Goal: Task Accomplishment & Management: Use online tool/utility

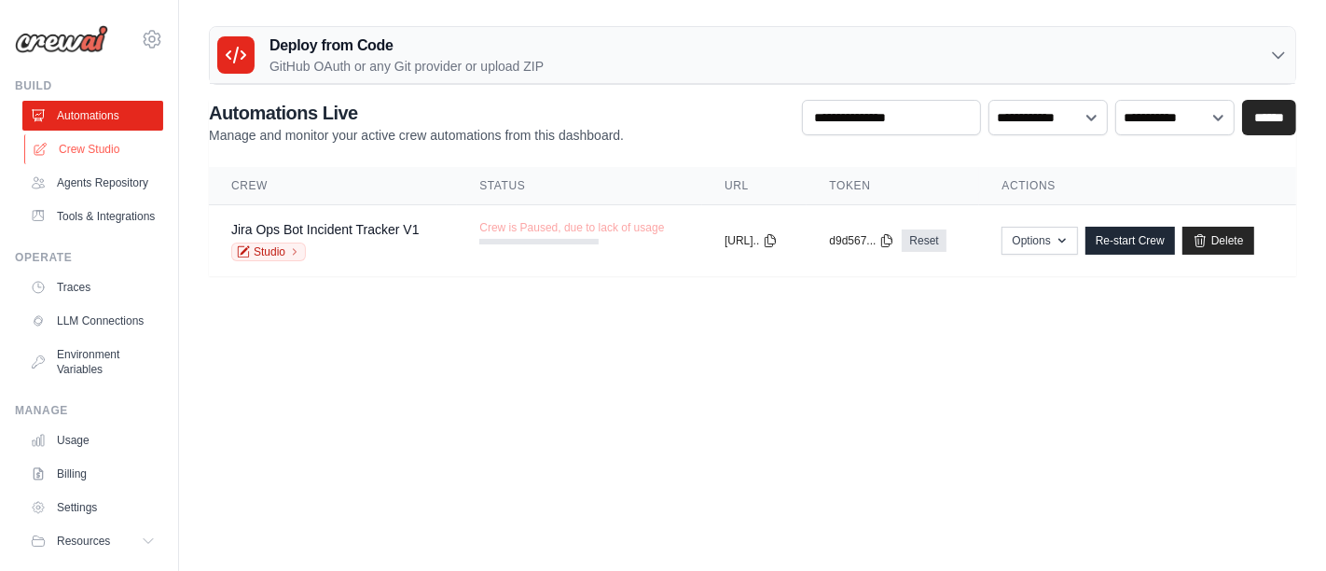
click at [64, 142] on link "Crew Studio" at bounding box center [94, 149] width 141 height 30
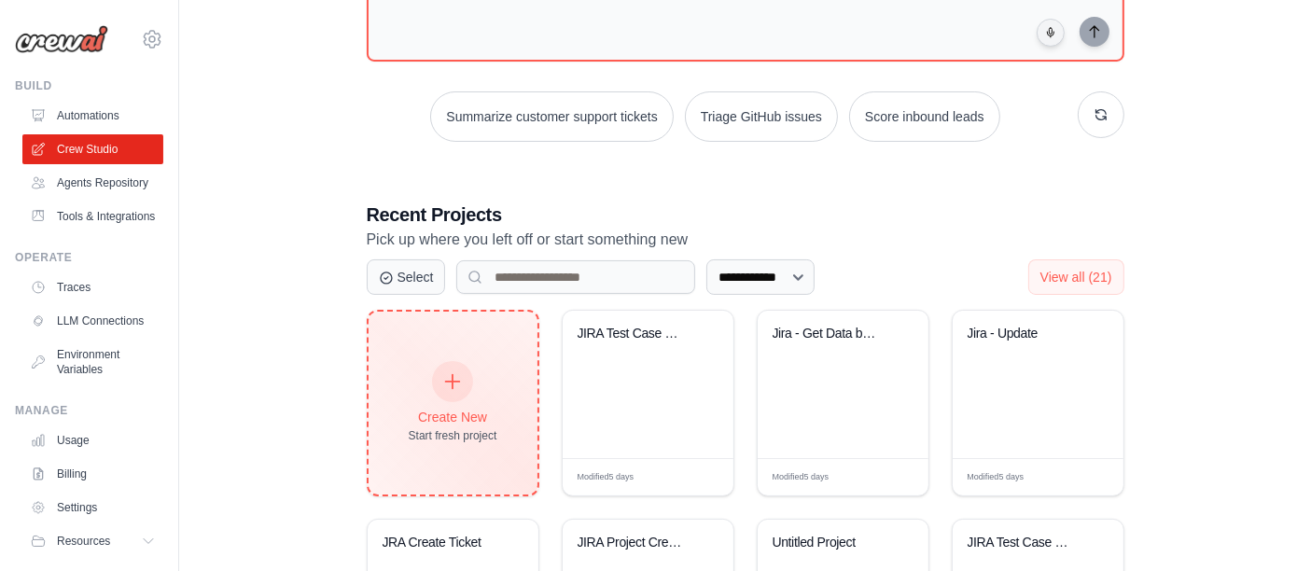
scroll to position [311, 0]
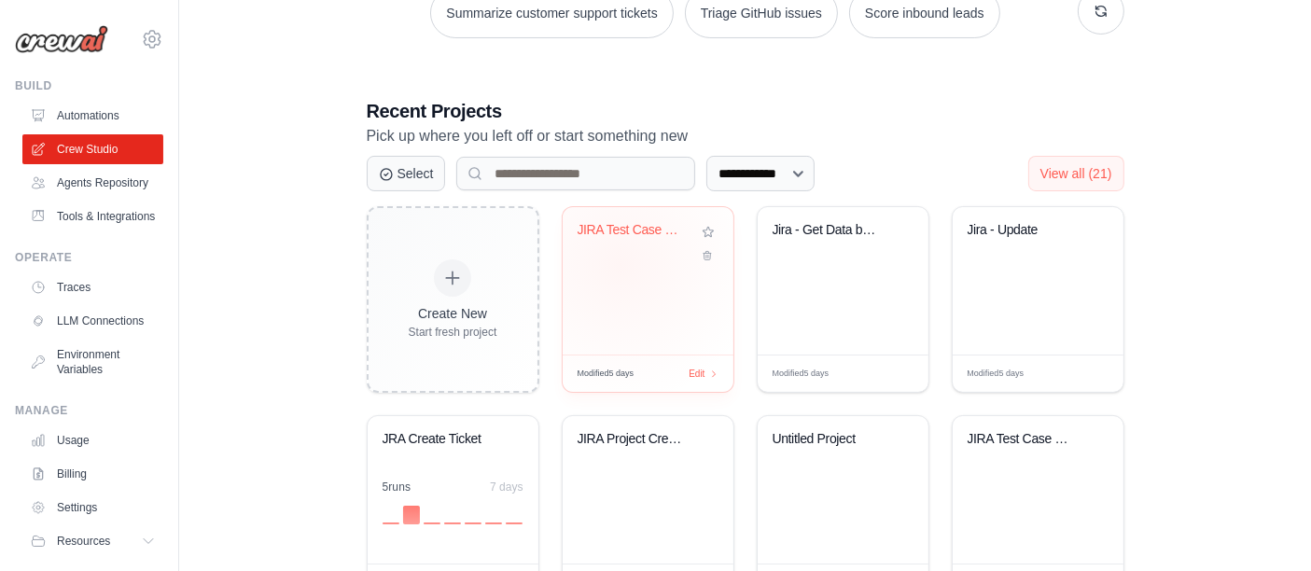
click at [620, 264] on div "JIRA Test Case Generators" at bounding box center [647, 280] width 171 height 147
click at [800, 169] on select "**********" at bounding box center [760, 173] width 108 height 35
click at [392, 168] on icon at bounding box center [386, 173] width 15 height 15
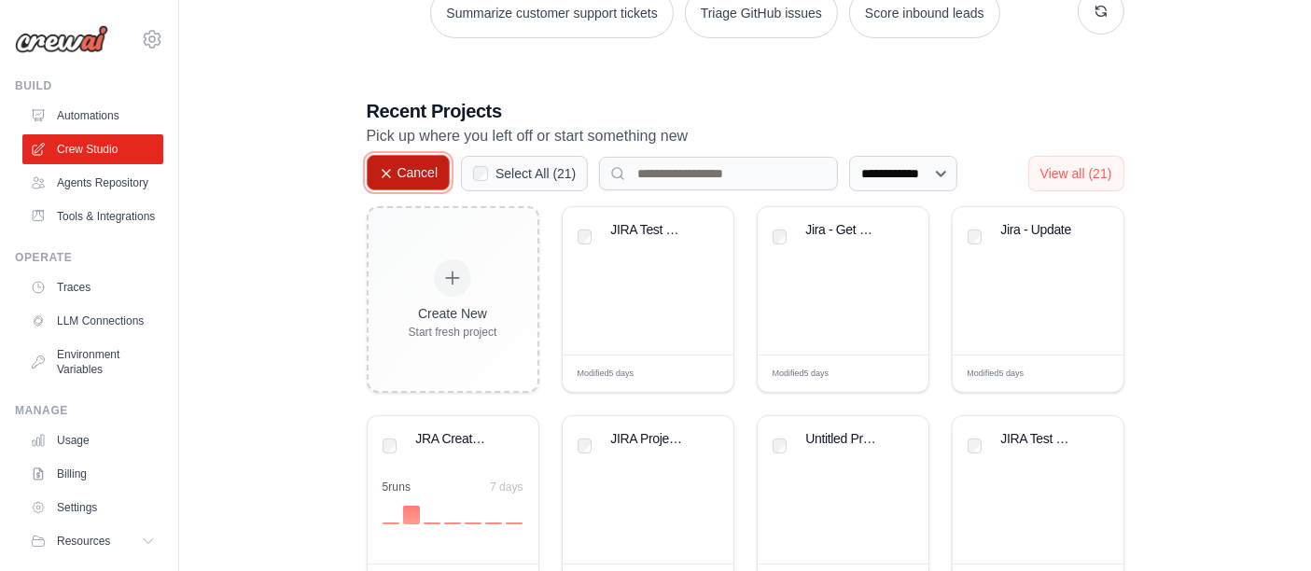
click at [390, 171] on icon at bounding box center [386, 173] width 15 height 15
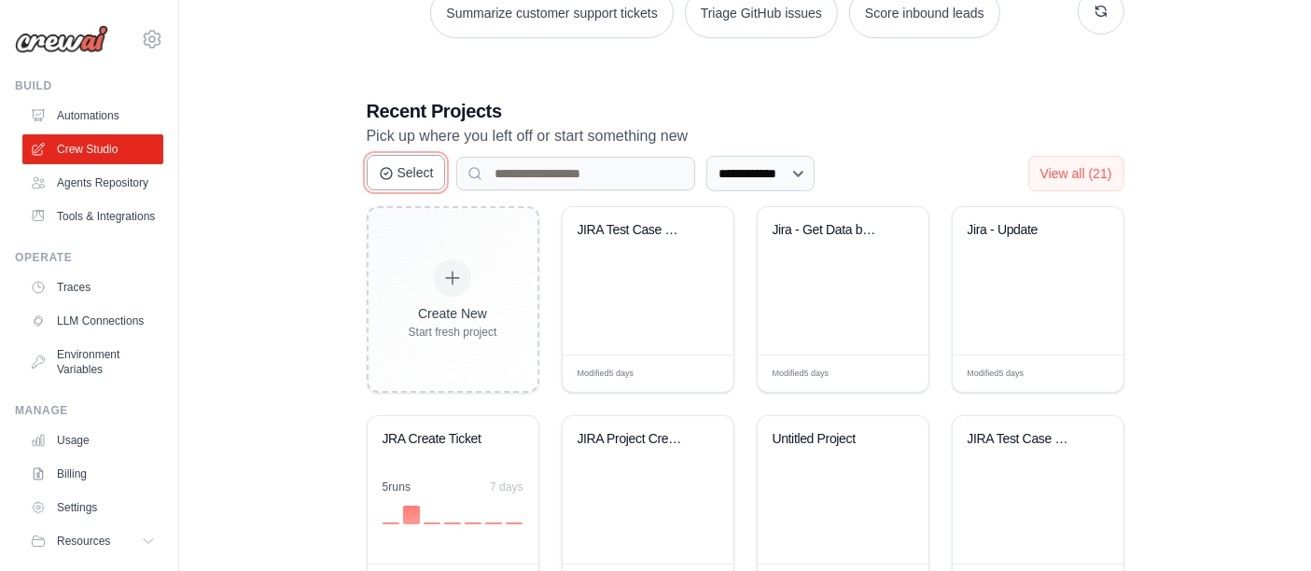
click at [392, 173] on icon at bounding box center [386, 173] width 15 height 15
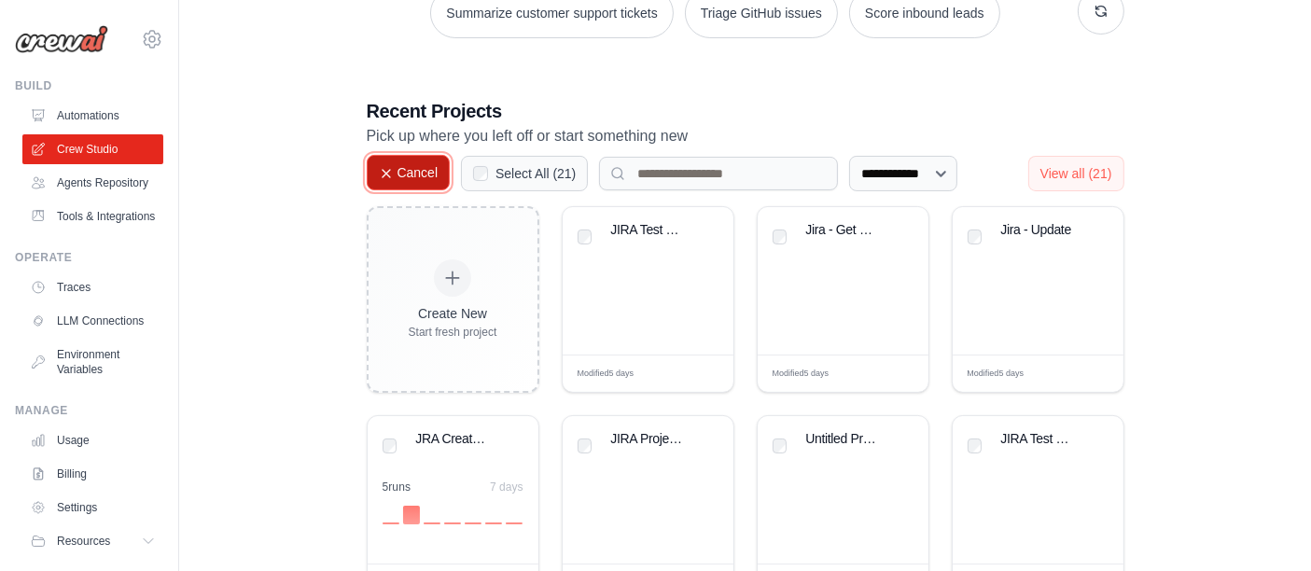
click at [392, 173] on icon at bounding box center [386, 173] width 15 height 15
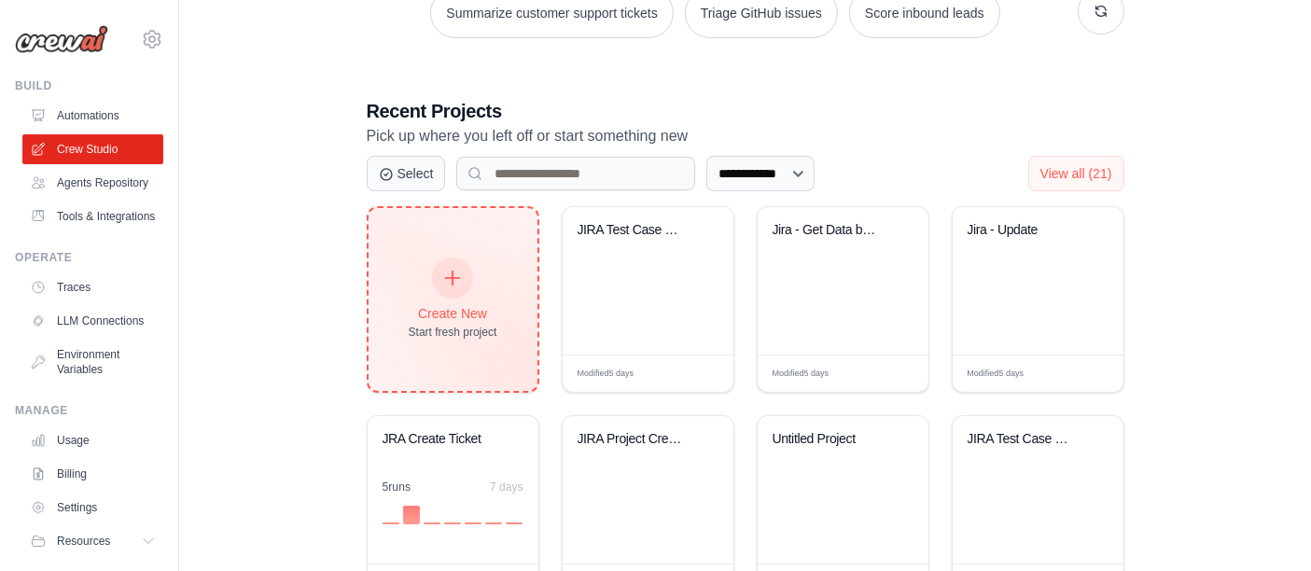
click at [452, 288] on icon at bounding box center [452, 278] width 21 height 21
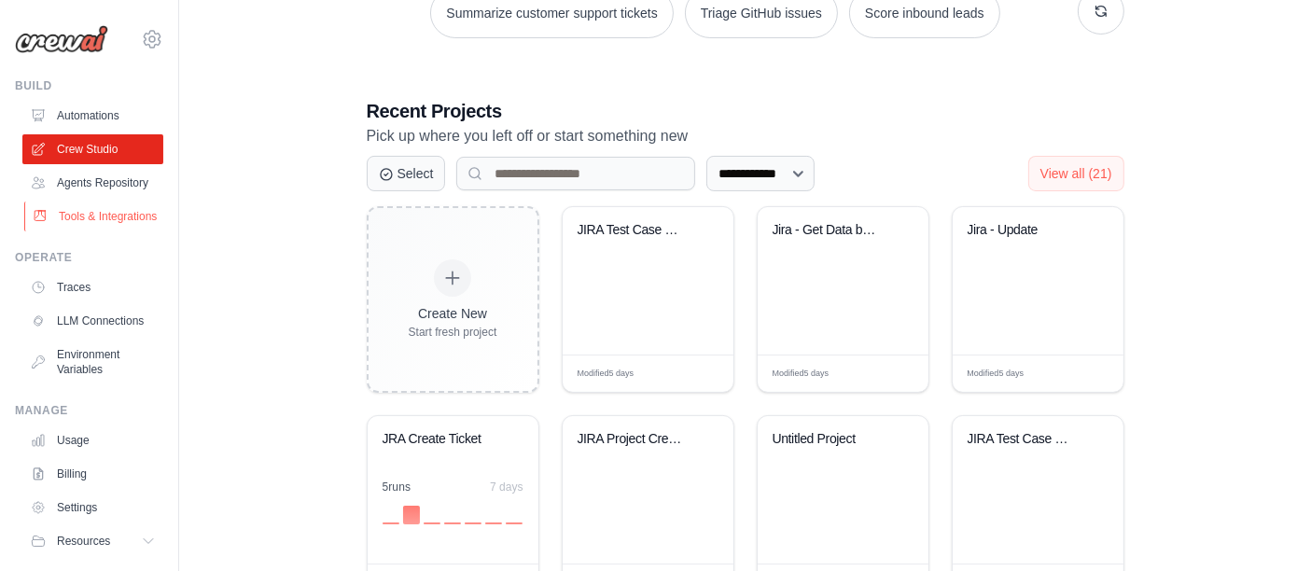
click at [77, 231] on link "Tools & Integrations" at bounding box center [94, 216] width 141 height 30
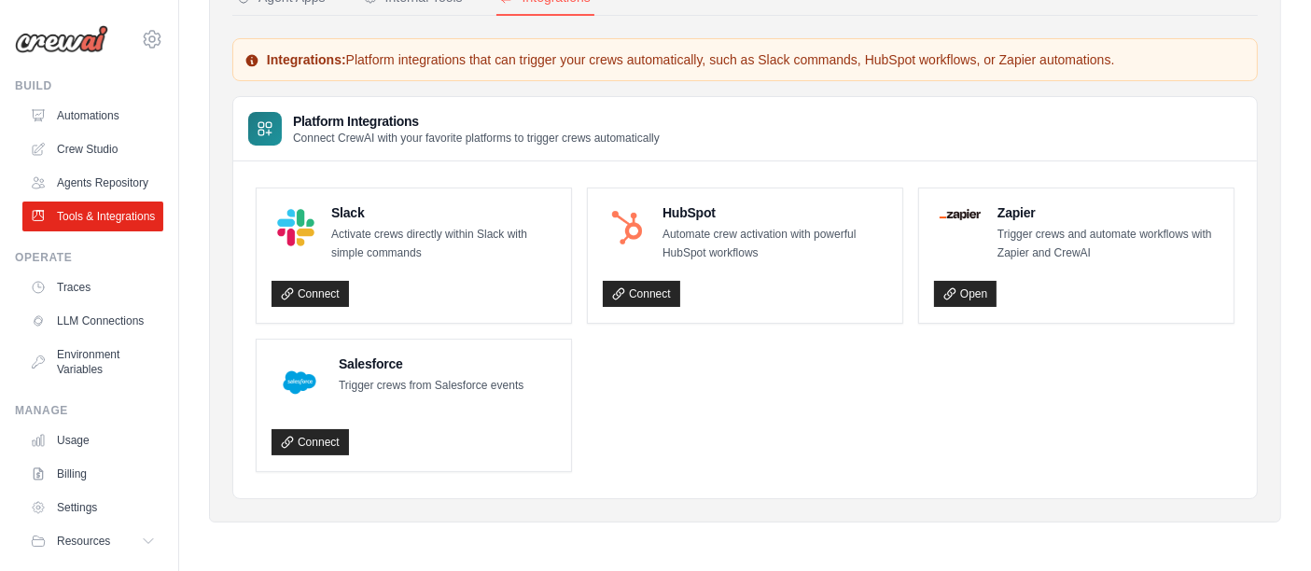
drag, startPoint x: 428, startPoint y: 107, endPoint x: 403, endPoint y: 139, distance: 40.5
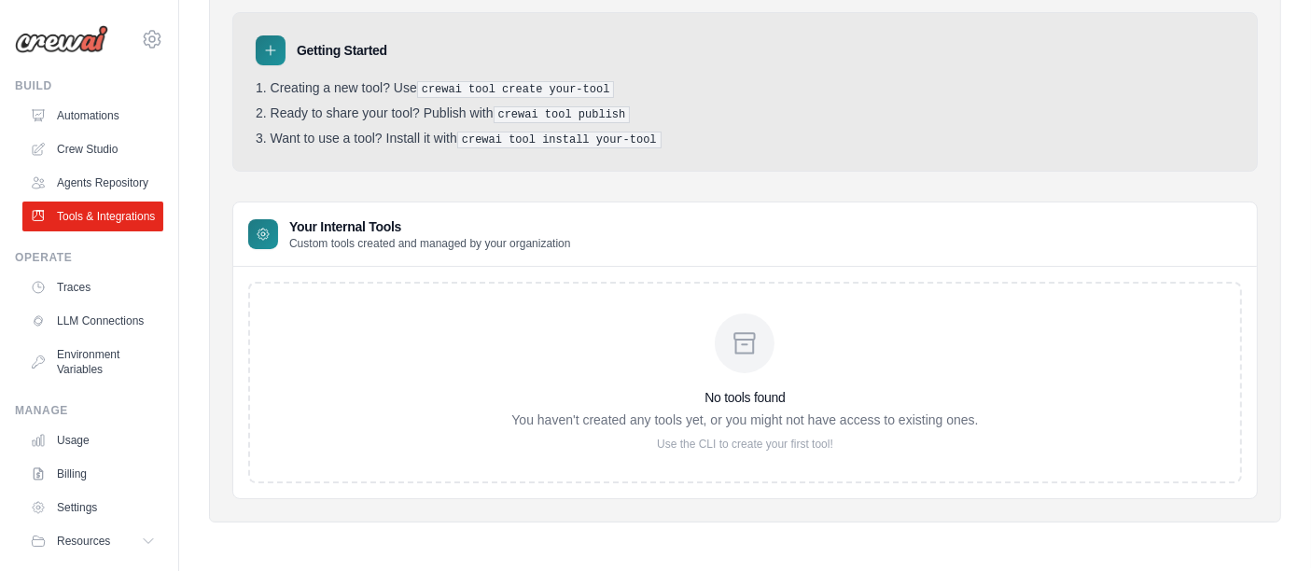
click at [742, 358] on icon at bounding box center [744, 343] width 30 height 30
click at [746, 451] on p "Use the CLI to create your first tool!" at bounding box center [744, 444] width 466 height 15
click at [266, 58] on icon at bounding box center [270, 50] width 15 height 15
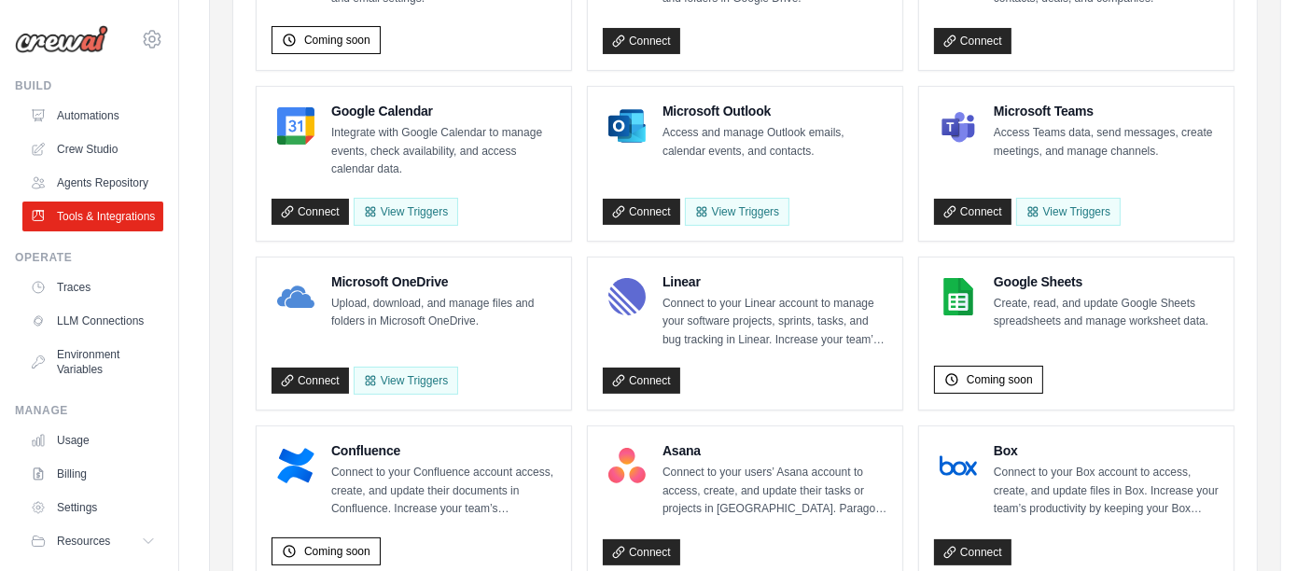
click at [79, 143] on link "Crew Studio" at bounding box center [94, 149] width 141 height 30
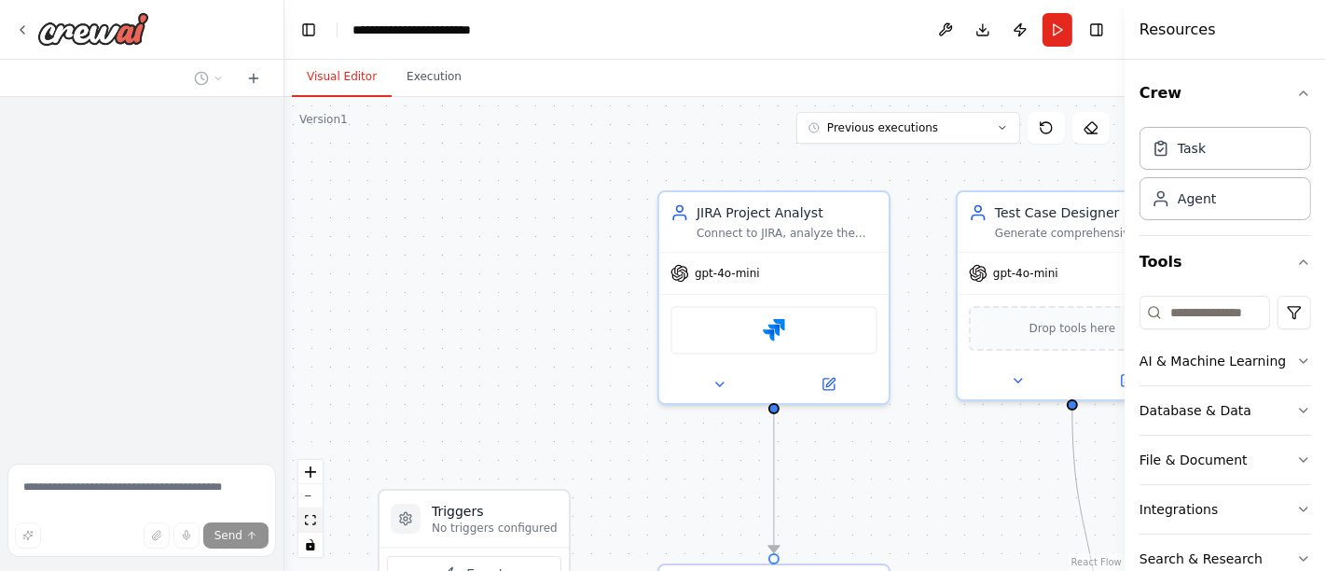
click at [314, 520] on icon "fit view" at bounding box center [310, 520] width 11 height 10
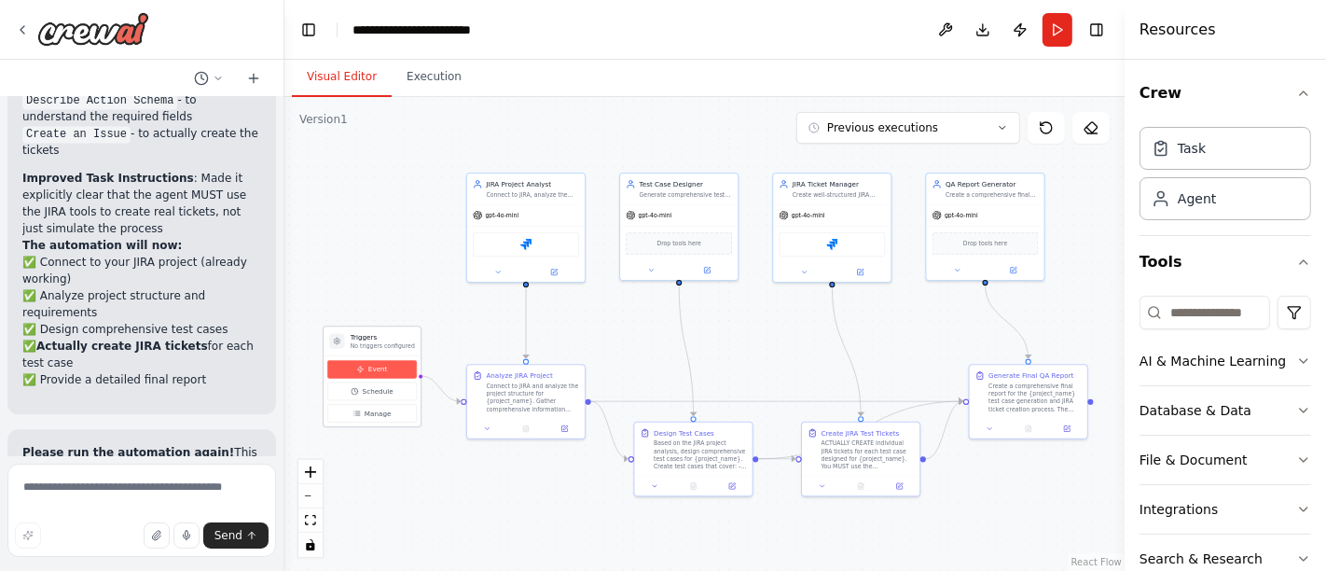
scroll to position [3601, 0]
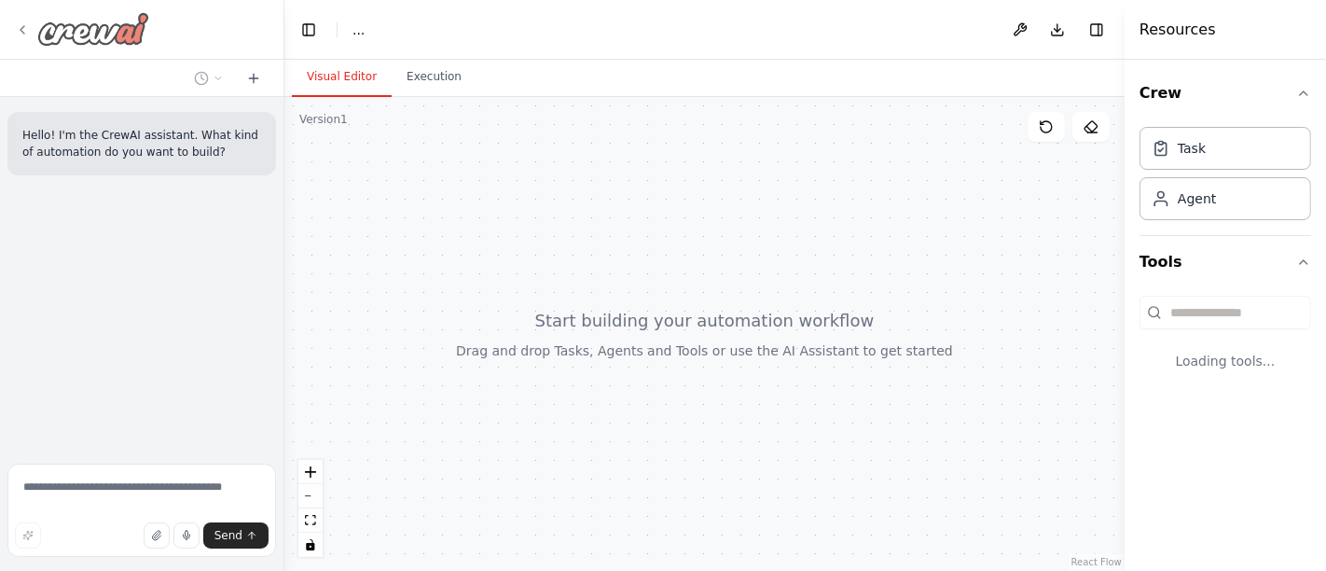
click at [19, 29] on icon at bounding box center [22, 29] width 15 height 15
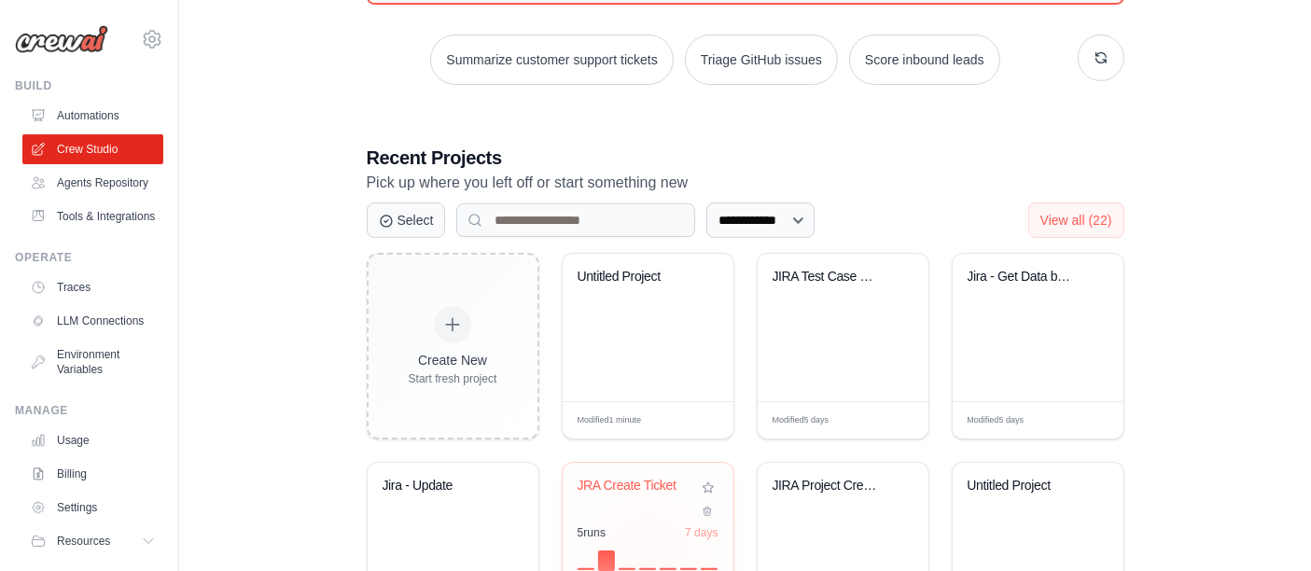
scroll to position [311, 0]
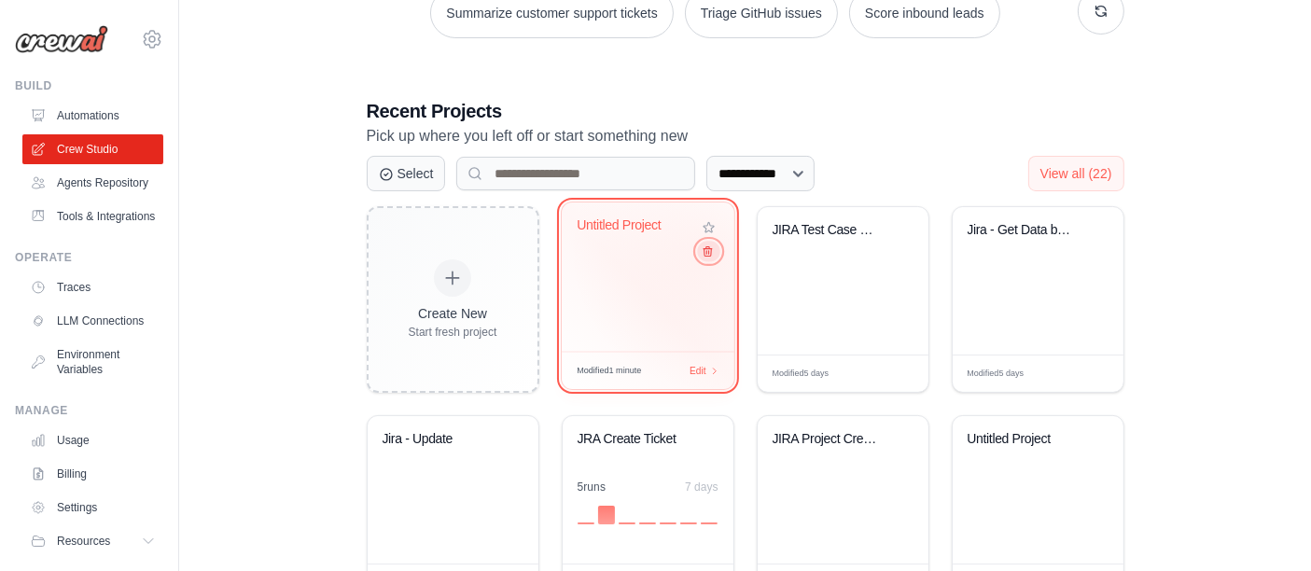
click at [709, 255] on icon at bounding box center [707, 251] width 12 height 12
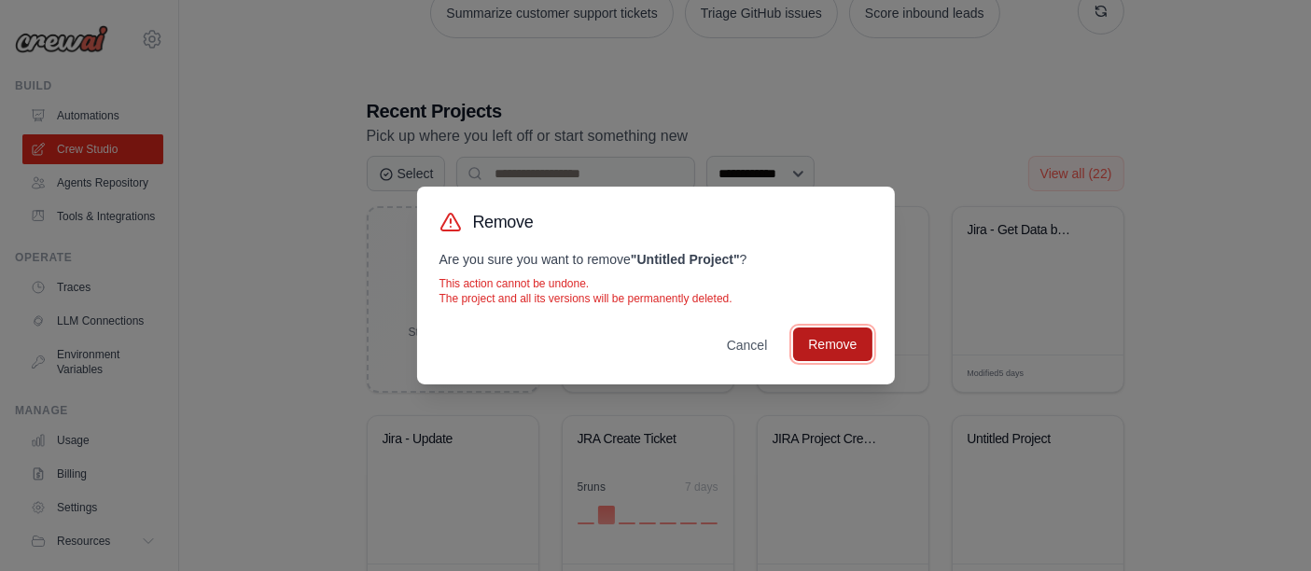
click at [814, 341] on button "Remove" at bounding box center [832, 344] width 78 height 34
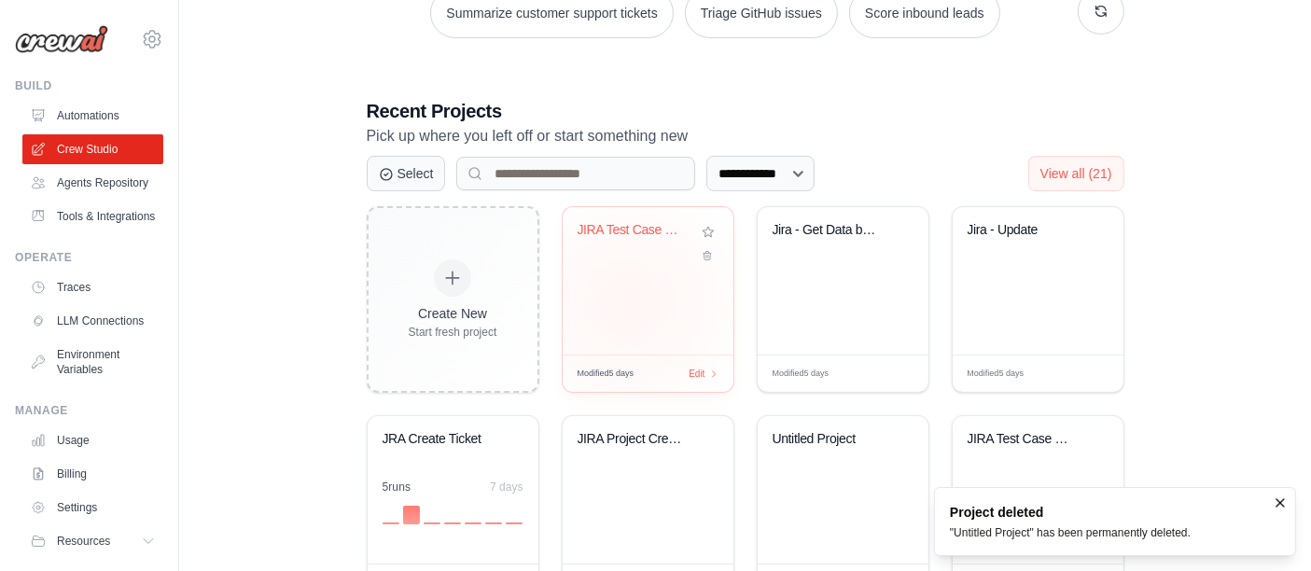
click at [628, 301] on div "JIRA Test Case Generators" at bounding box center [647, 280] width 171 height 147
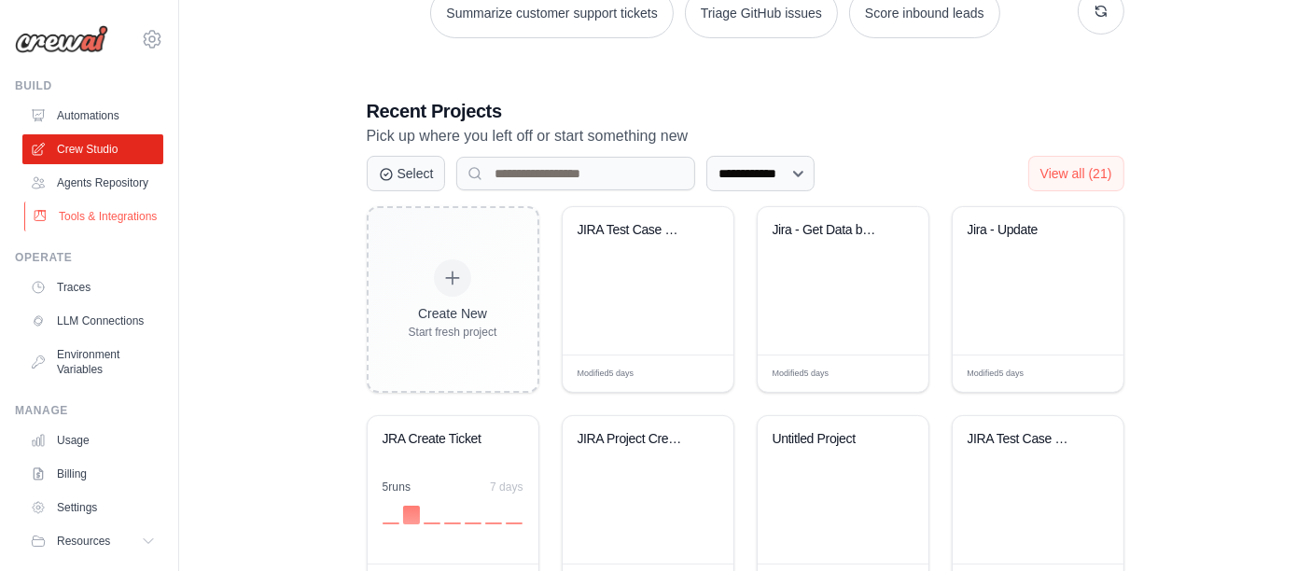
click at [85, 229] on link "Tools & Integrations" at bounding box center [94, 216] width 141 height 30
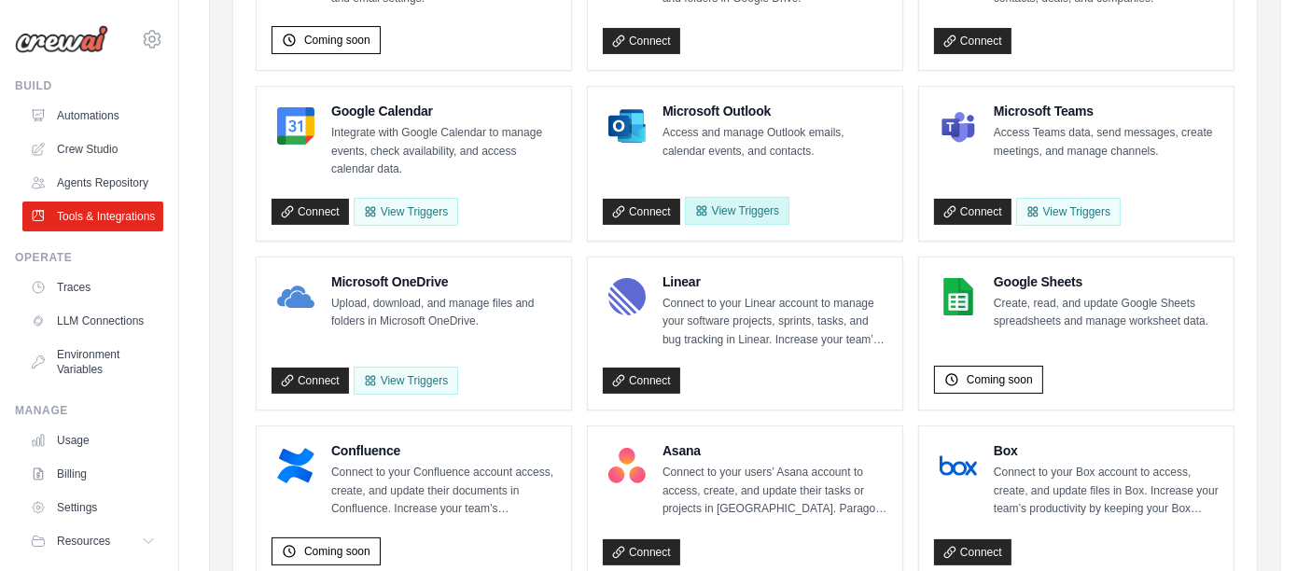
click at [756, 201] on button "View Triggers" at bounding box center [737, 211] width 104 height 28
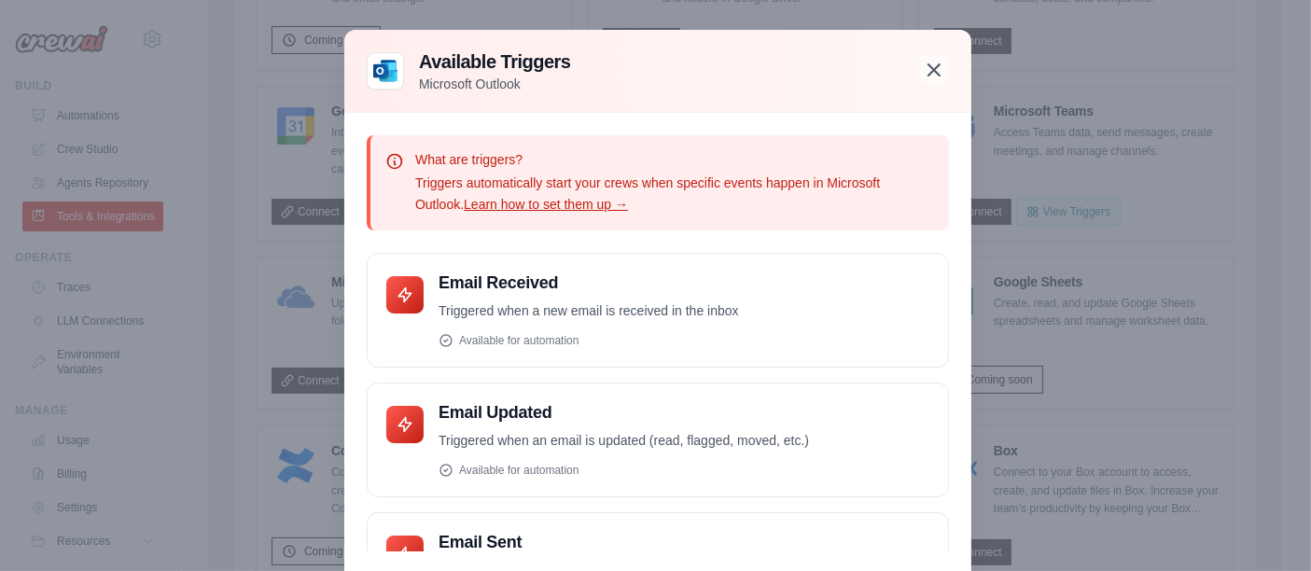
click at [928, 70] on icon "button" at bounding box center [934, 70] width 22 height 22
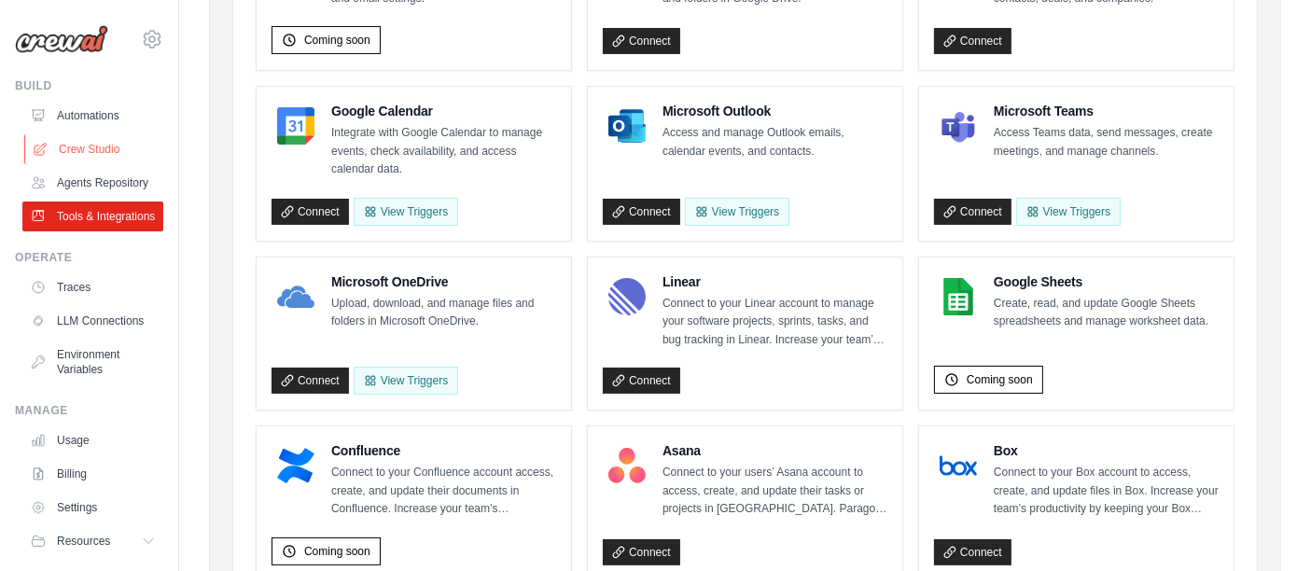
click at [87, 137] on link "Crew Studio" at bounding box center [94, 149] width 141 height 30
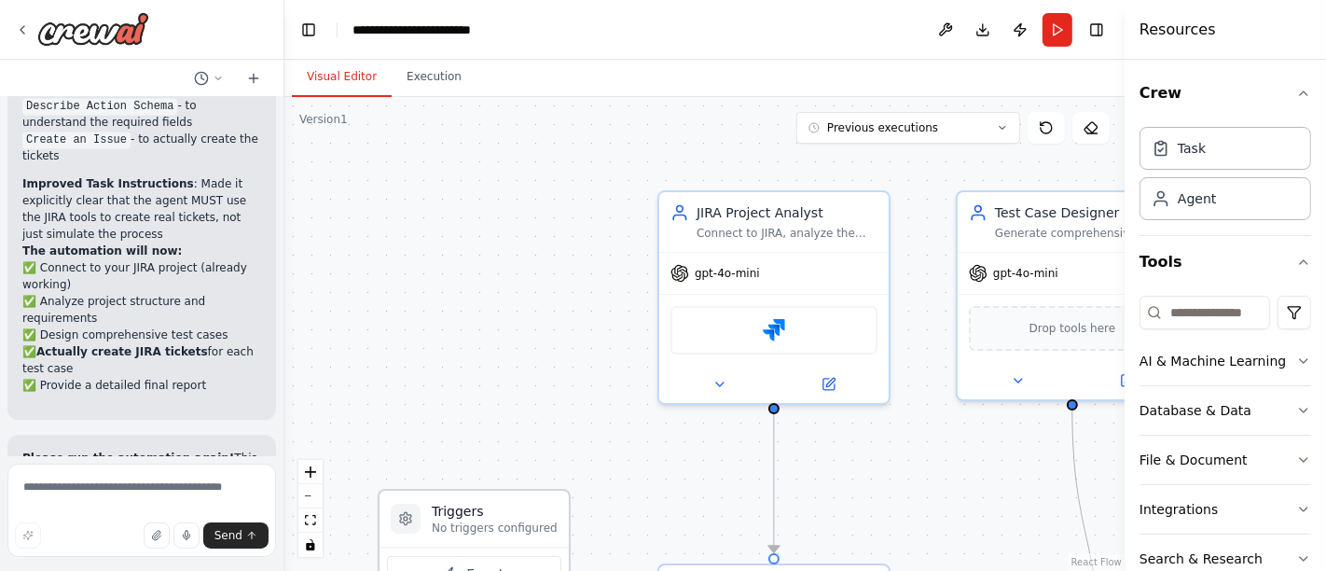
scroll to position [3601, 0]
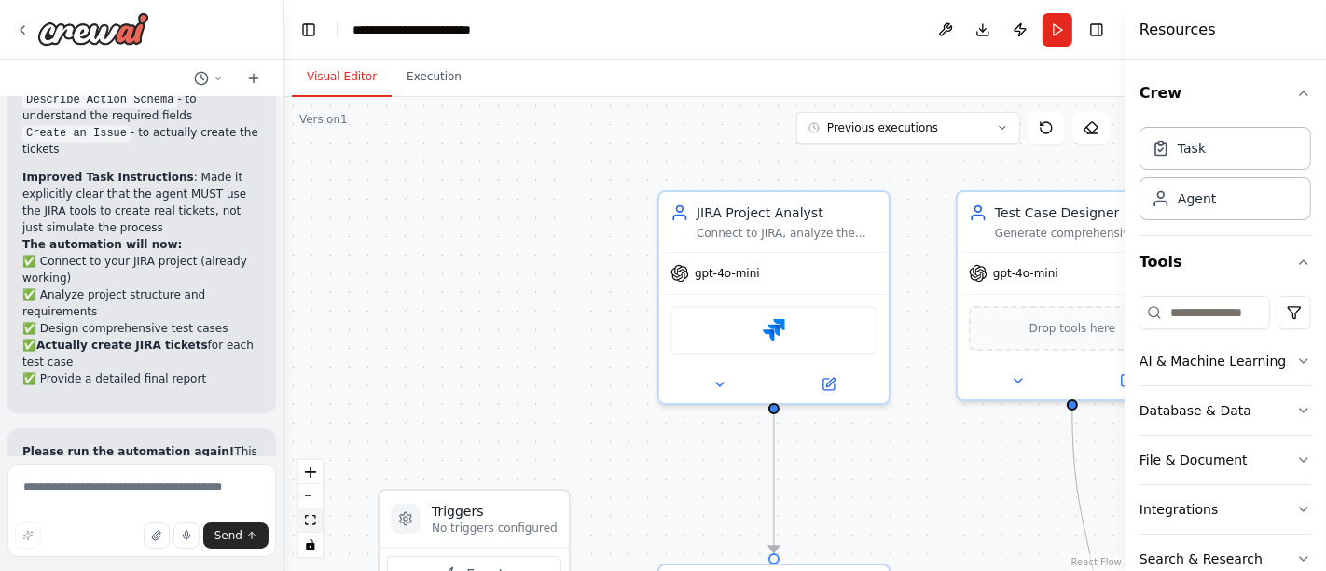
click at [312, 523] on icon "fit view" at bounding box center [310, 520] width 11 height 10
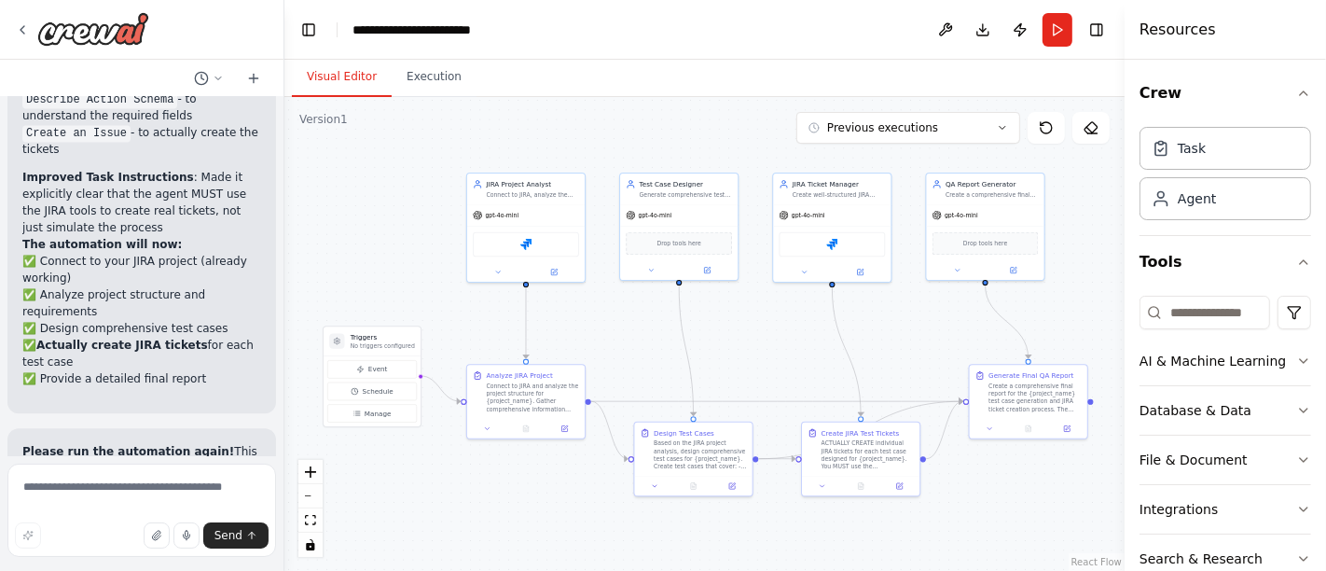
scroll to position [3616, 0]
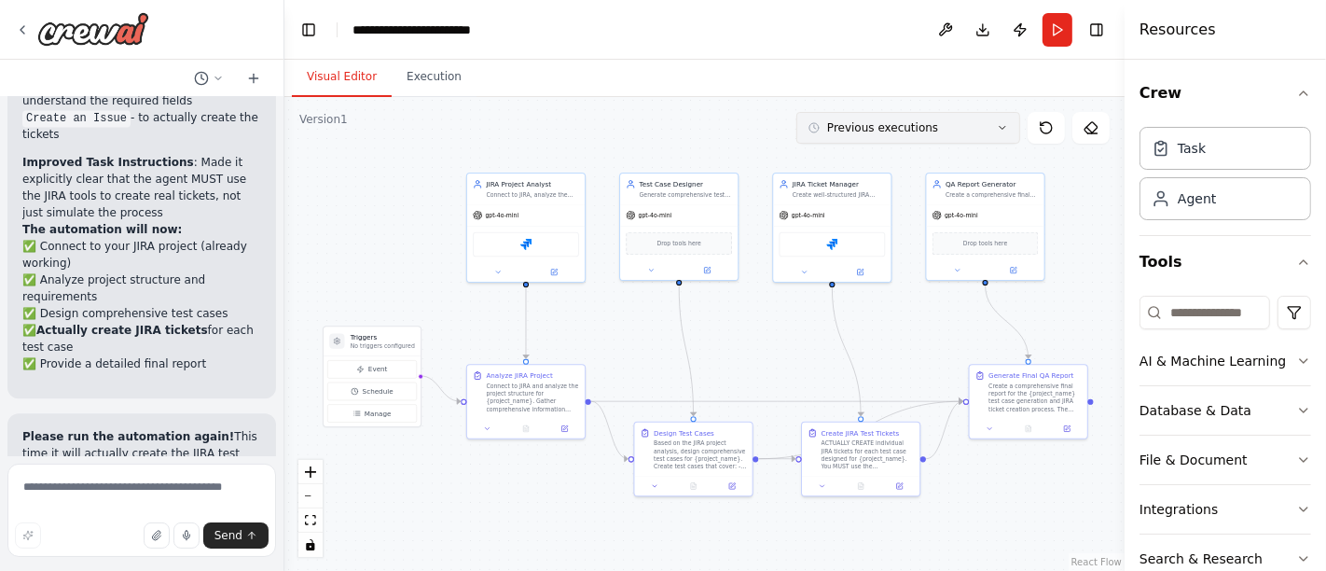
click at [1012, 122] on button "Previous executions" at bounding box center [909, 128] width 224 height 32
click at [992, 122] on button "Previous executions" at bounding box center [909, 128] width 224 height 32
click at [1277, 403] on button "Database & Data" at bounding box center [1226, 410] width 172 height 49
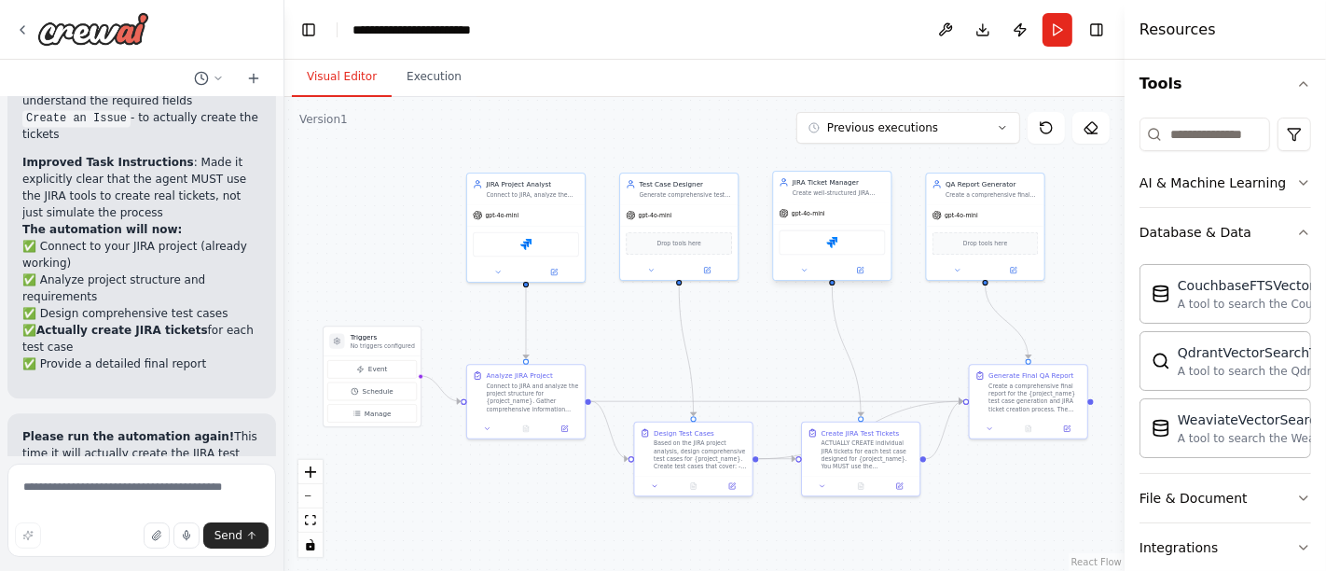
scroll to position [42, 0]
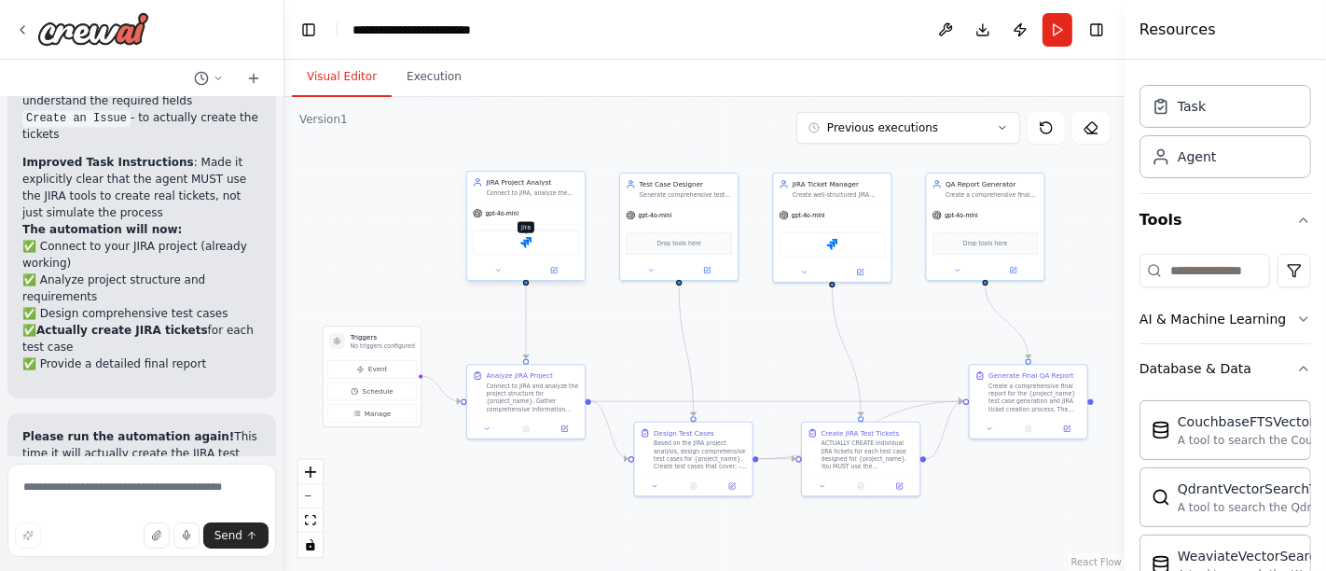
click at [526, 246] on img at bounding box center [525, 242] width 11 height 11
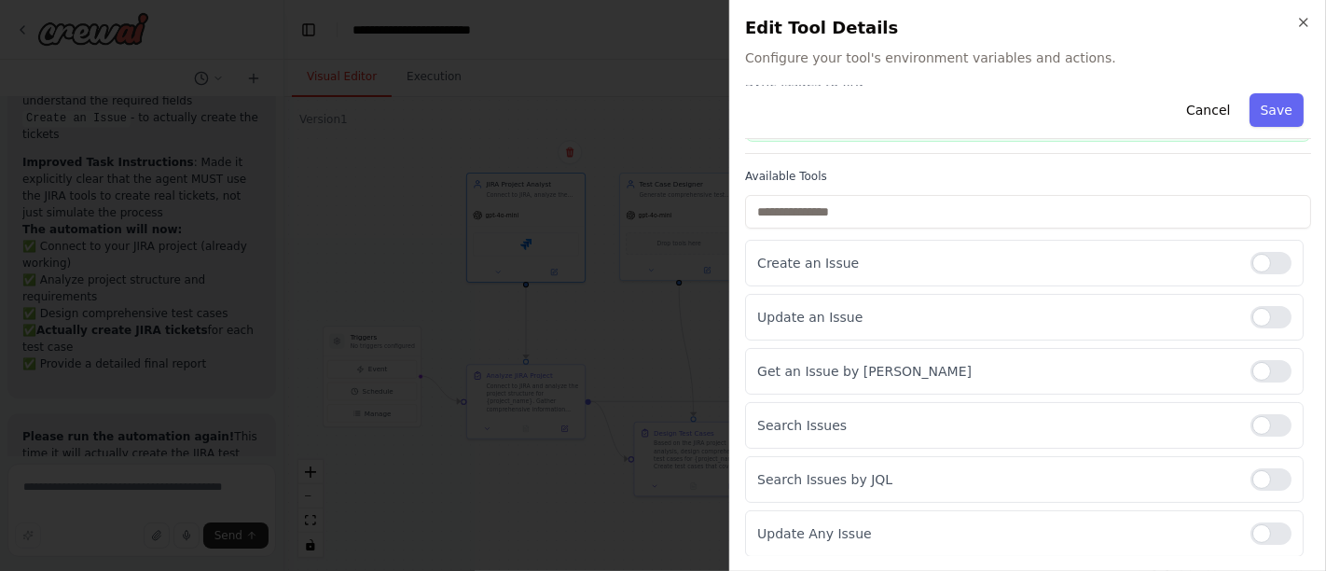
scroll to position [0, 0]
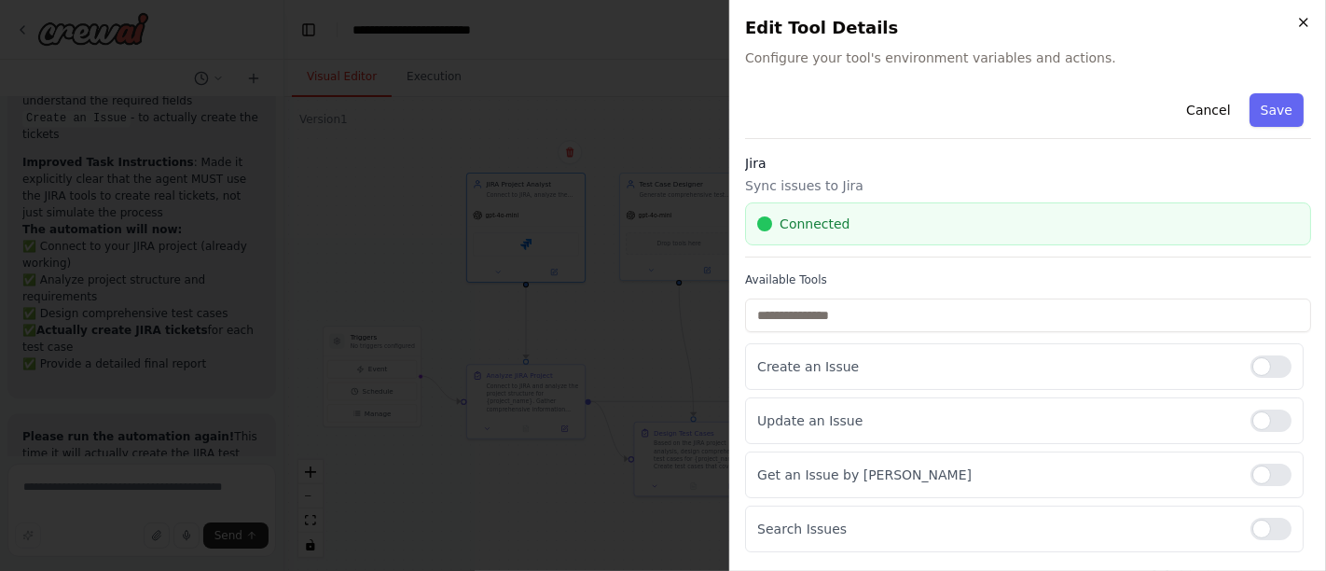
click at [1303, 21] on icon "button" at bounding box center [1304, 22] width 15 height 15
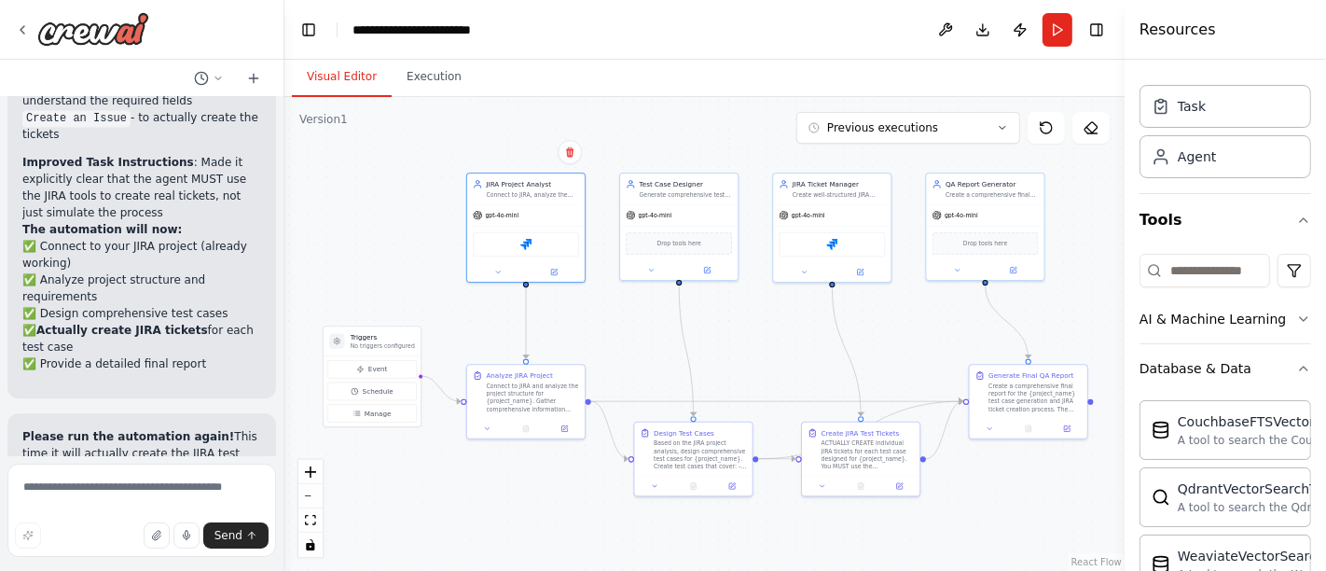
scroll to position [353, 0]
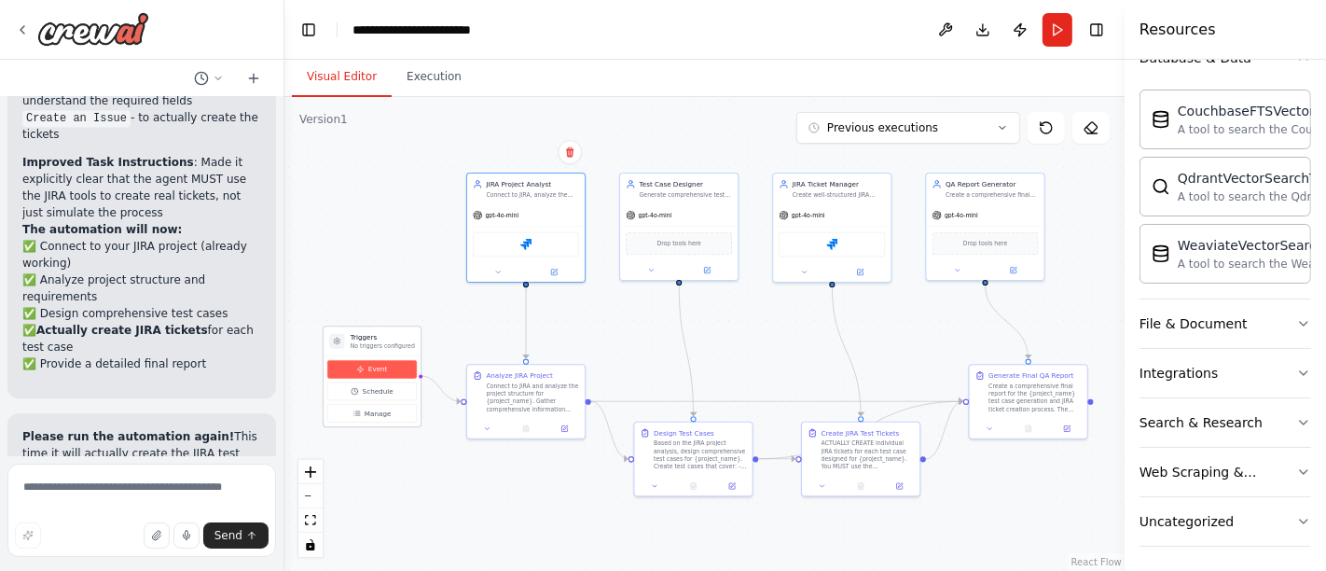
click at [378, 365] on span "Event" at bounding box center [378, 369] width 20 height 9
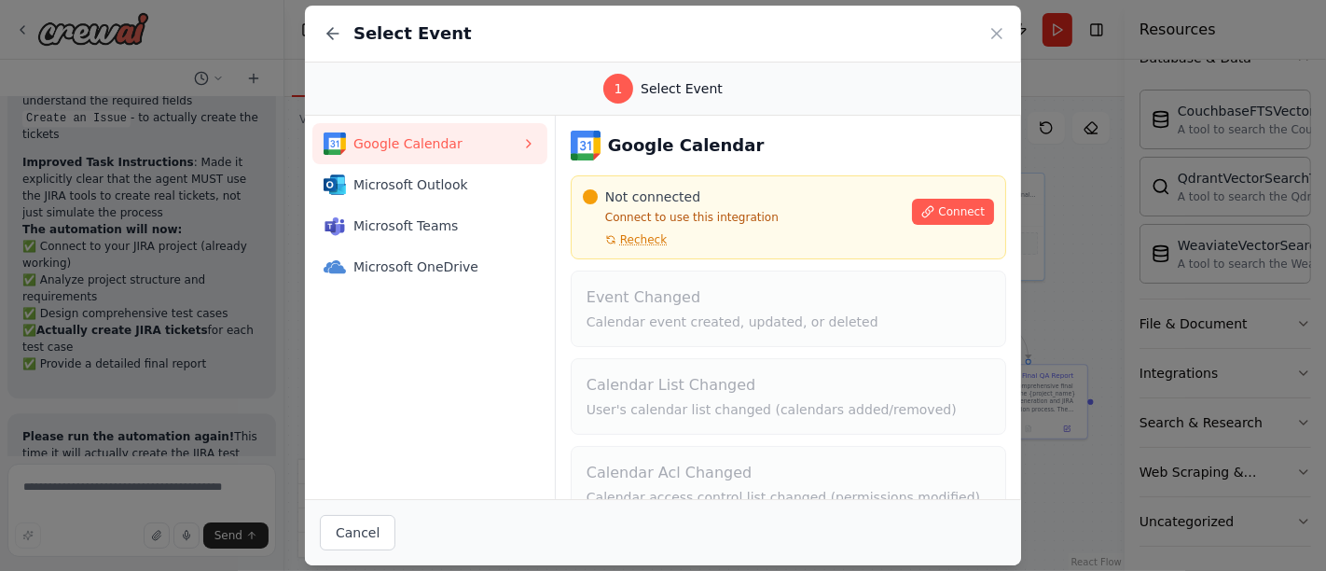
click at [1003, 48] on div "Select Event" at bounding box center [663, 34] width 716 height 57
click at [1003, 40] on icon at bounding box center [997, 33] width 19 height 19
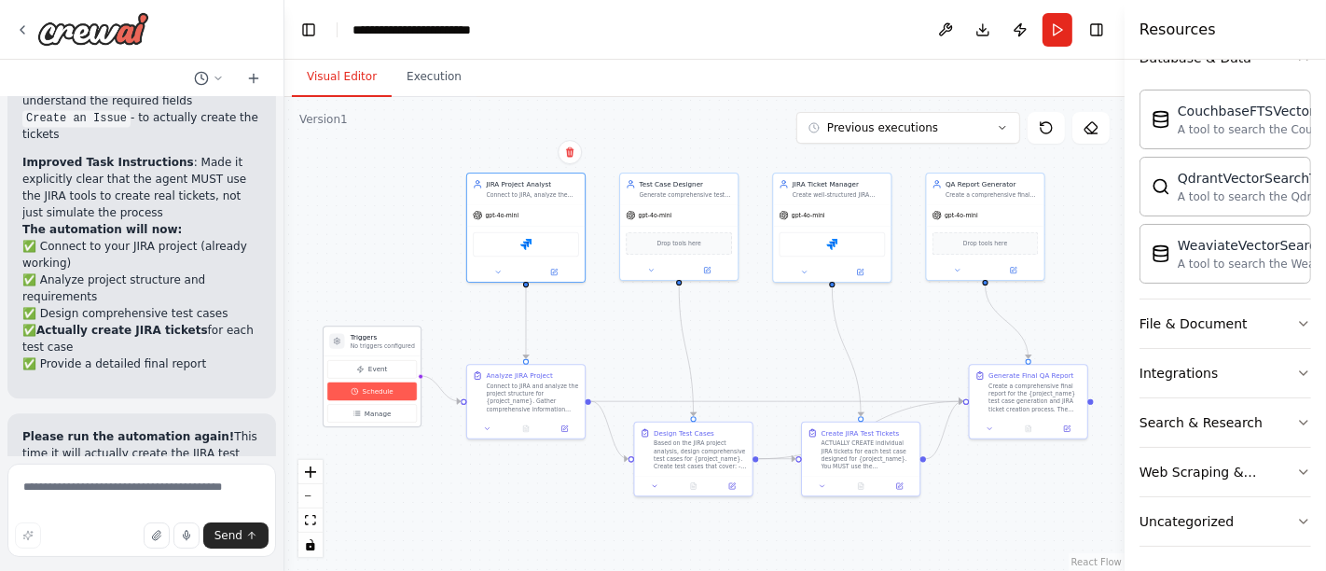
click at [366, 392] on span "Schedule" at bounding box center [378, 390] width 31 height 9
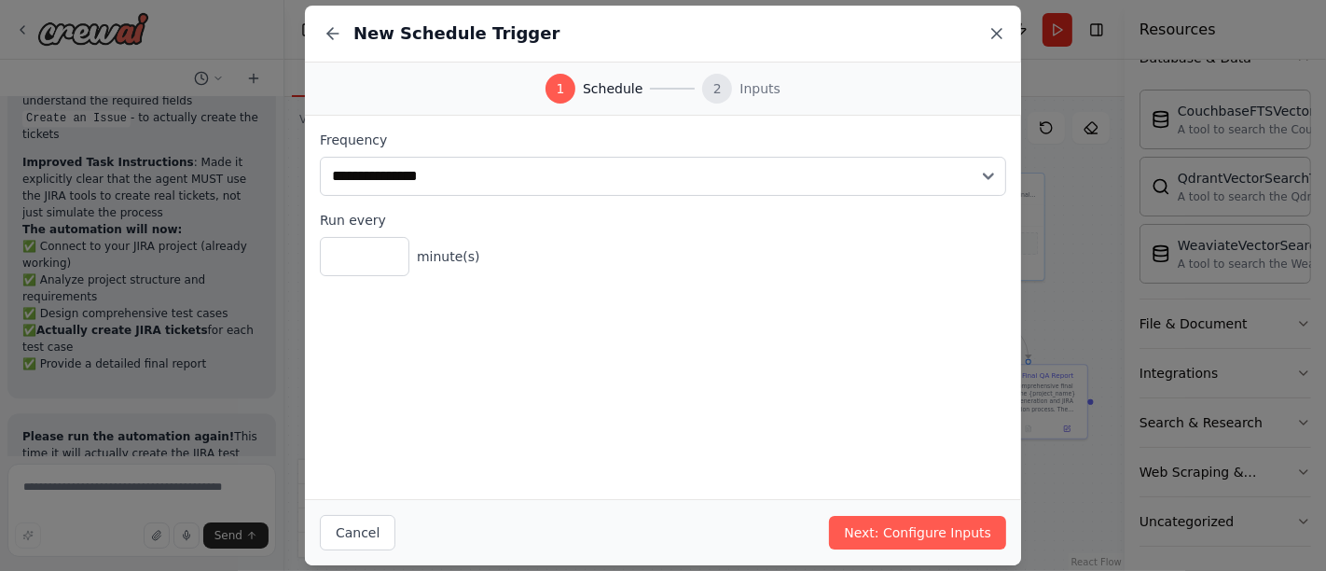
click at [1002, 38] on icon at bounding box center [997, 33] width 19 height 19
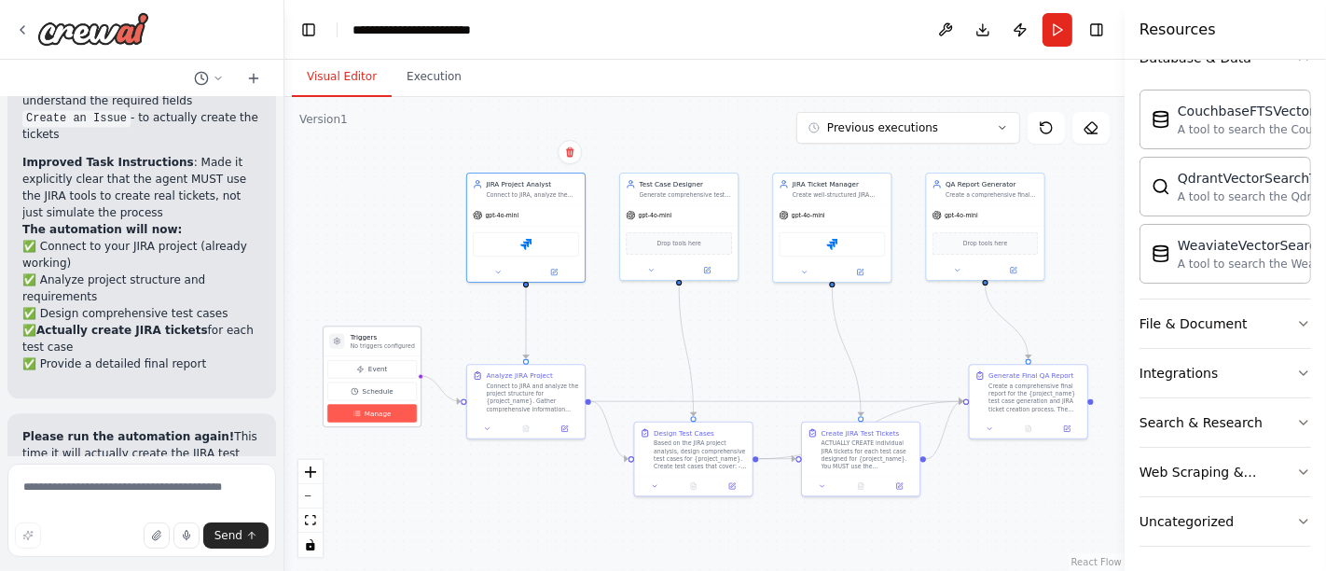
click at [380, 410] on span "Manage" at bounding box center [378, 413] width 27 height 9
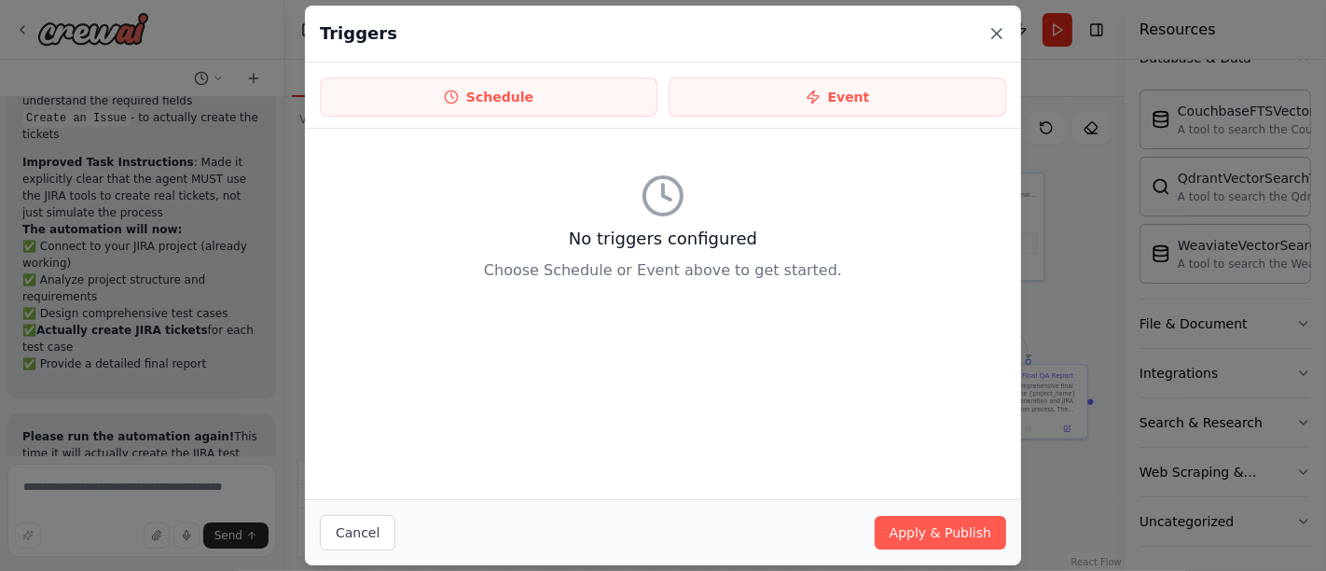
click at [999, 35] on icon at bounding box center [996, 33] width 9 height 9
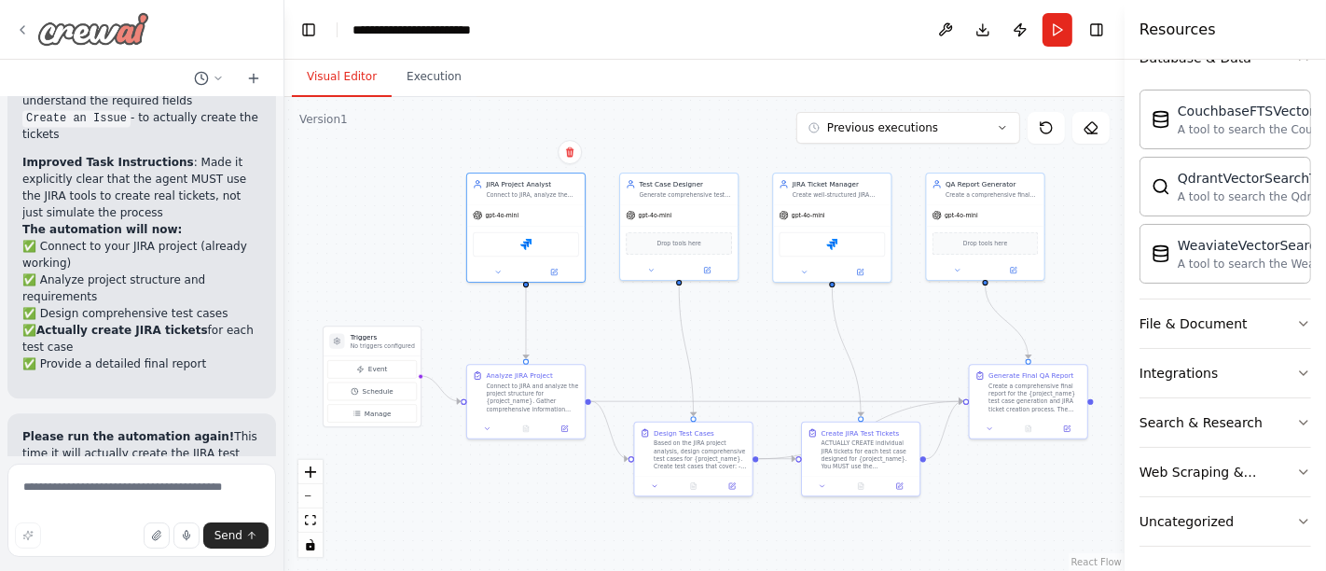
click at [27, 22] on icon at bounding box center [22, 29] width 15 height 15
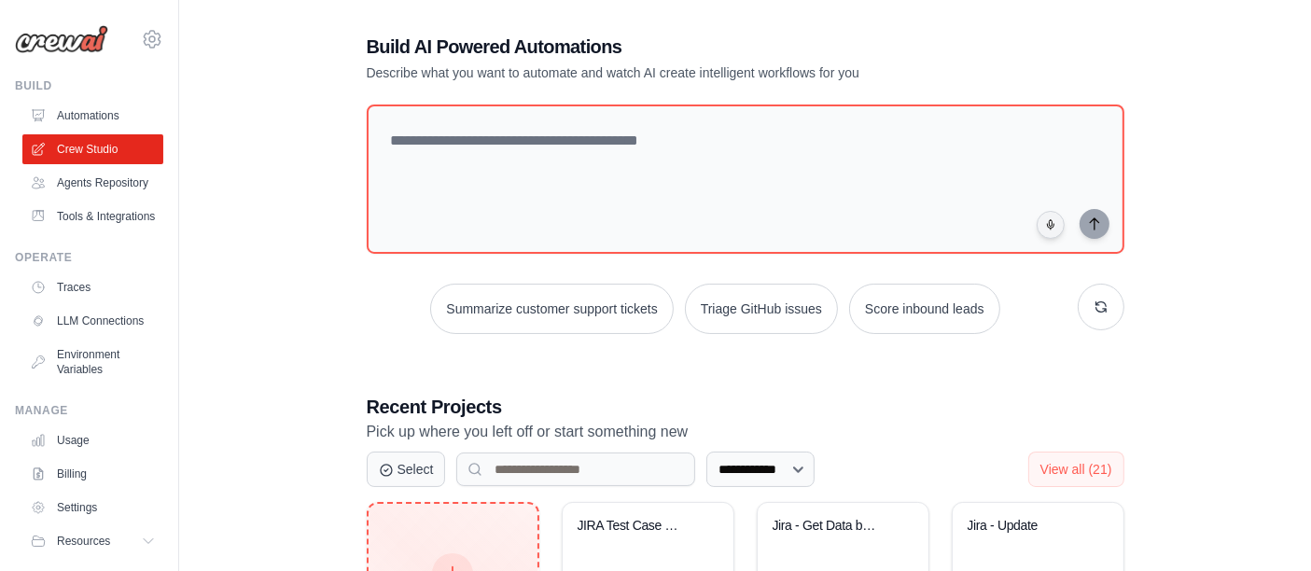
scroll to position [207, 0]
